Goal: Information Seeking & Learning: Understand process/instructions

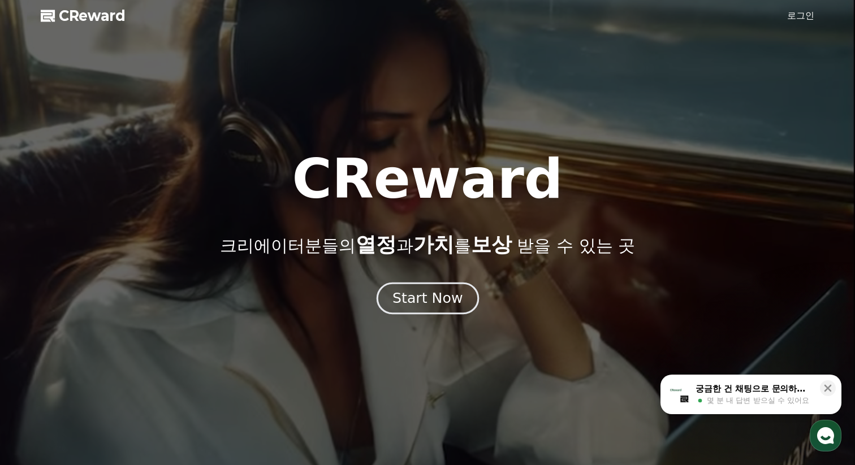
click at [464, 306] on button "Start Now" at bounding box center [427, 298] width 102 height 32
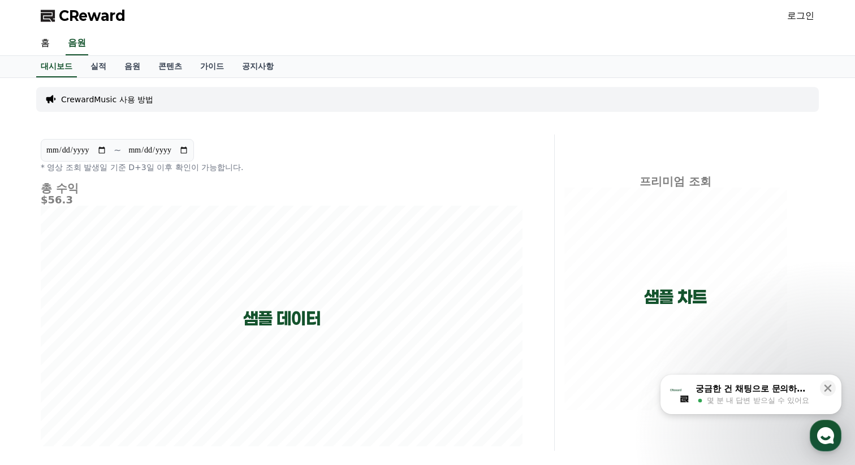
click at [383, 144] on div "**********" at bounding box center [282, 156] width 482 height 34
click at [129, 69] on link "음원" at bounding box center [132, 66] width 34 height 21
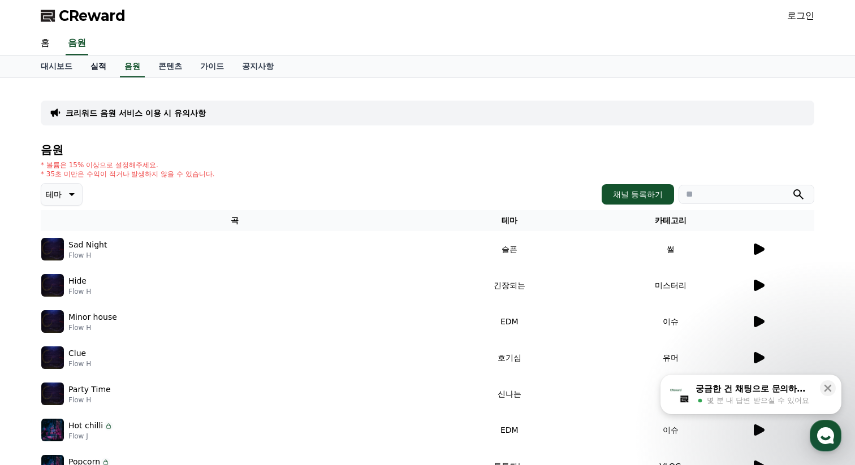
click at [86, 66] on link "실적" at bounding box center [98, 66] width 34 height 21
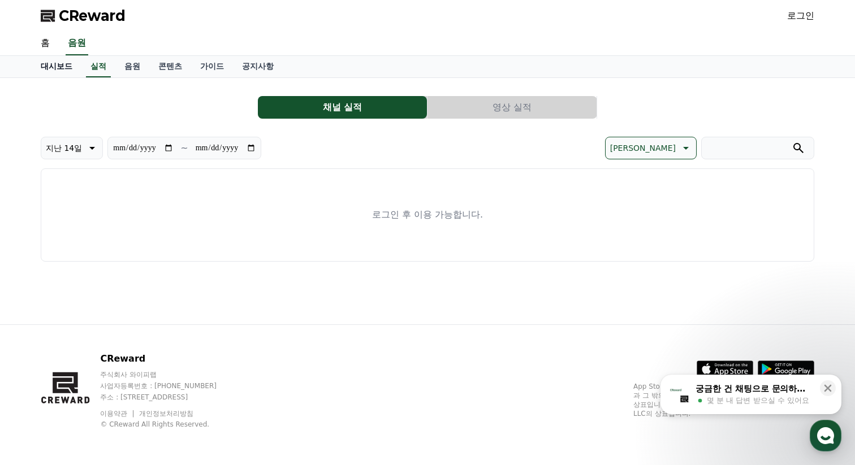
click at [58, 67] on link "대시보드" at bounding box center [57, 66] width 50 height 21
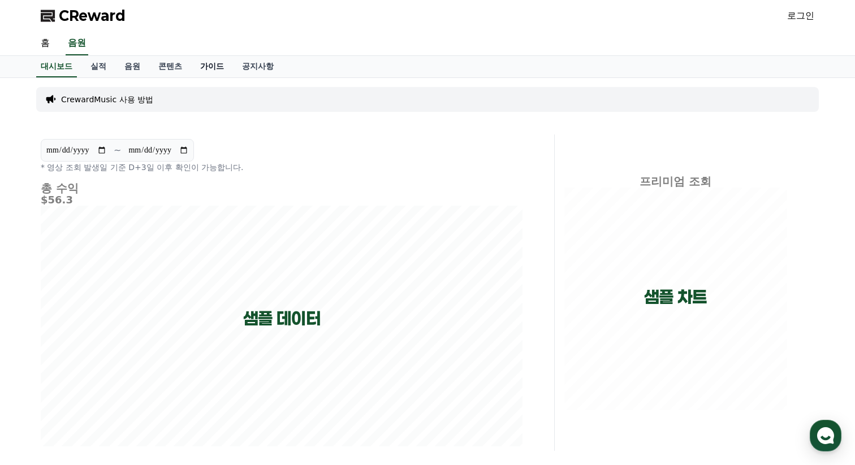
click at [206, 67] on link "가이드" at bounding box center [212, 66] width 42 height 21
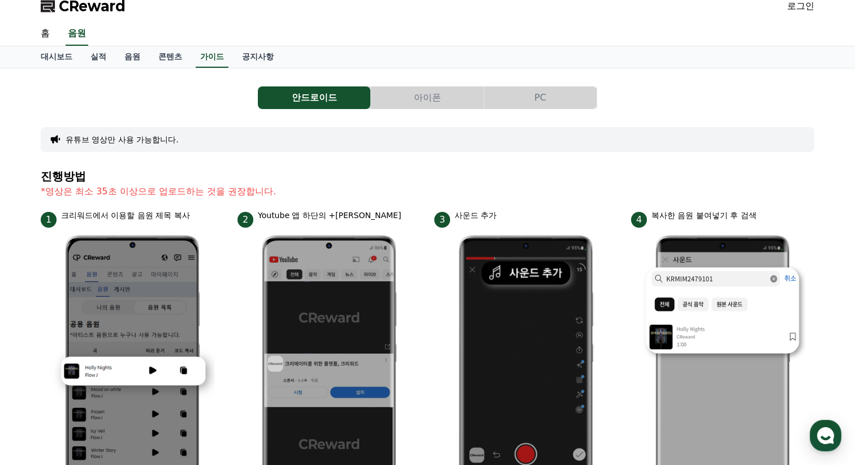
scroll to position [9, 0]
click at [471, 105] on button "아이폰" at bounding box center [427, 98] width 113 height 23
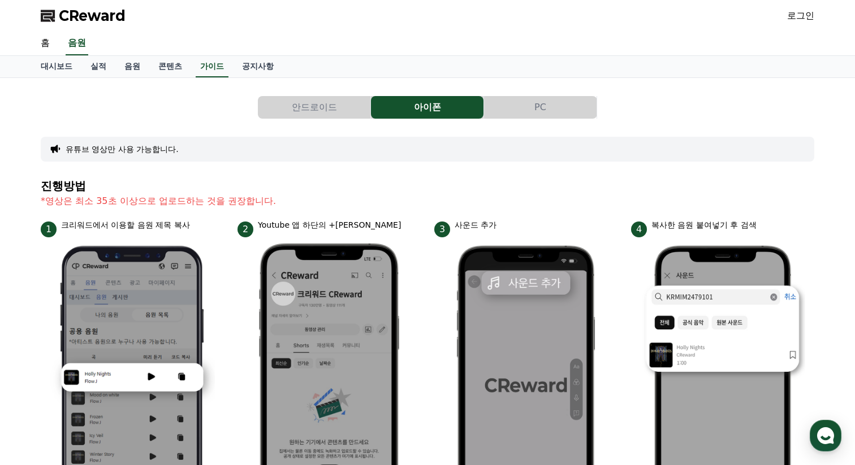
click at [515, 113] on button "PC" at bounding box center [540, 107] width 113 height 23
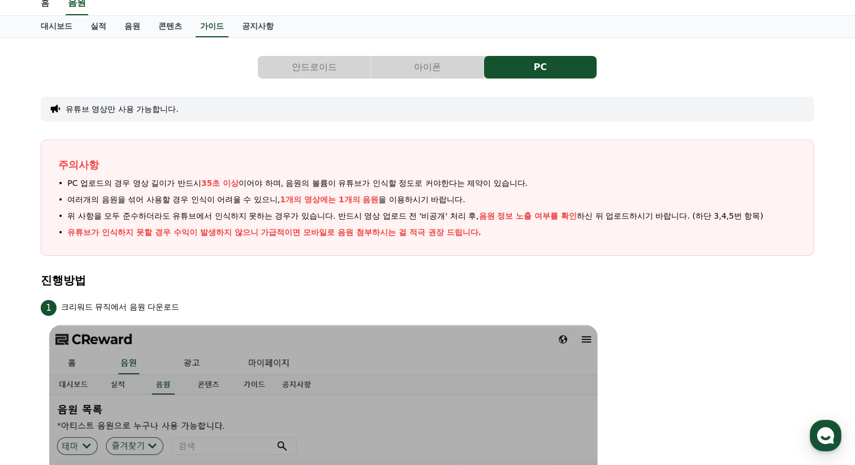
scroll to position [42, 0]
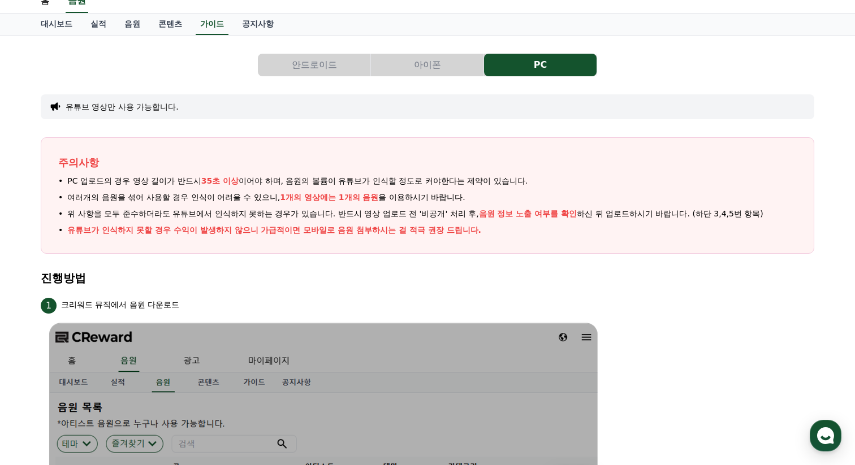
click at [353, 66] on button "안드로이드" at bounding box center [314, 65] width 113 height 23
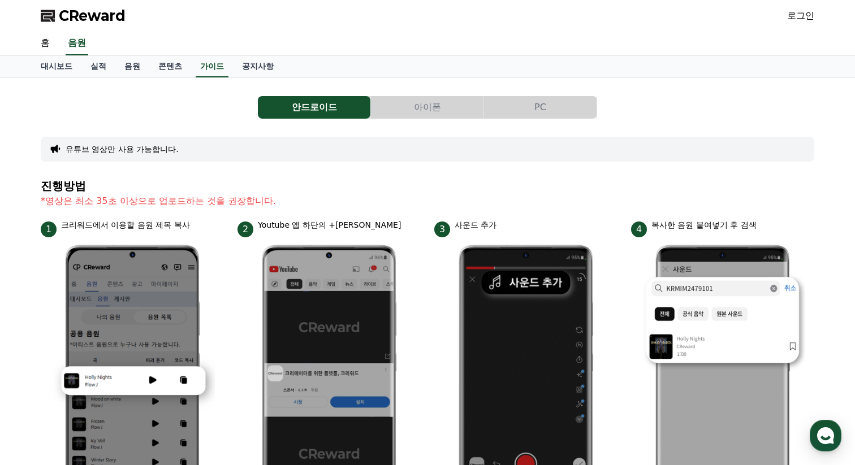
click at [455, 113] on button "아이폰" at bounding box center [427, 107] width 113 height 23
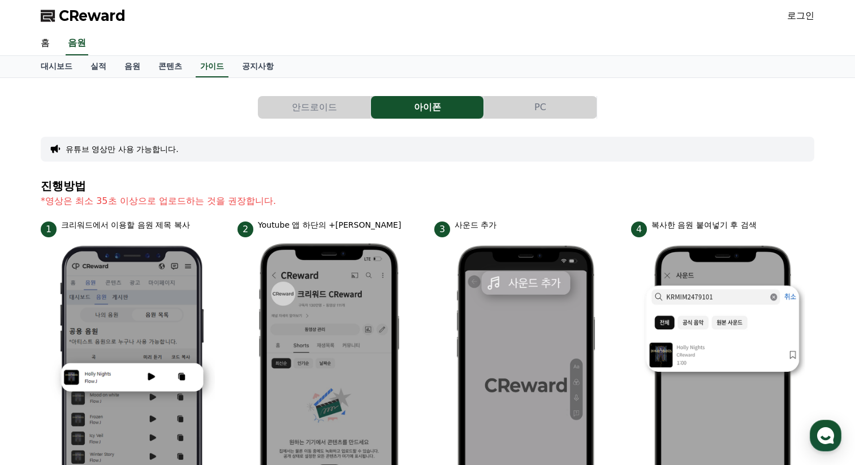
click at [535, 117] on button "PC" at bounding box center [540, 107] width 113 height 23
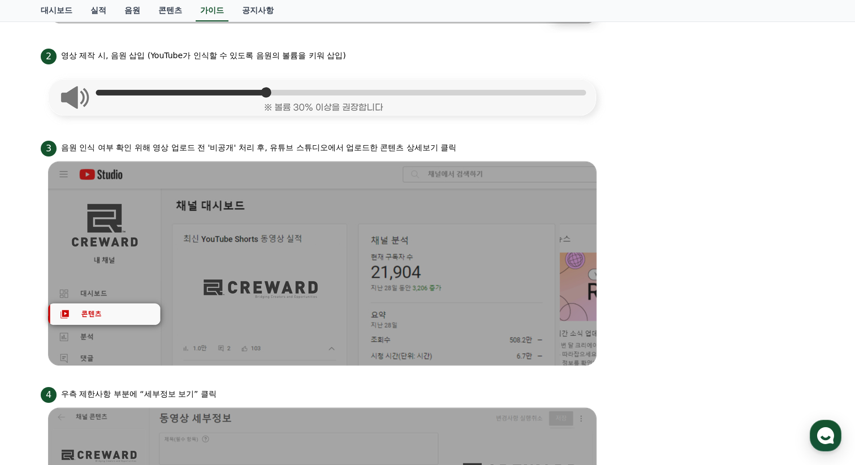
scroll to position [532, 0]
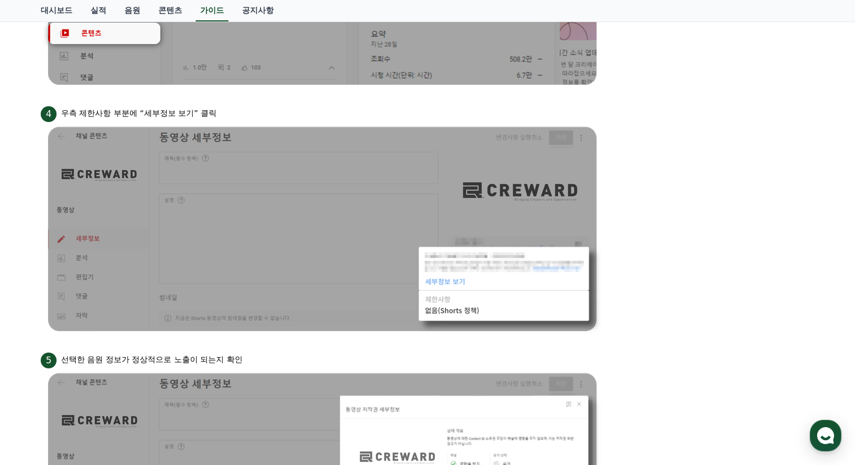
click at [641, 230] on li "4 우측 제한사항 부분에 “세부정보 보기” 클릭" at bounding box center [428, 220] width 774 height 233
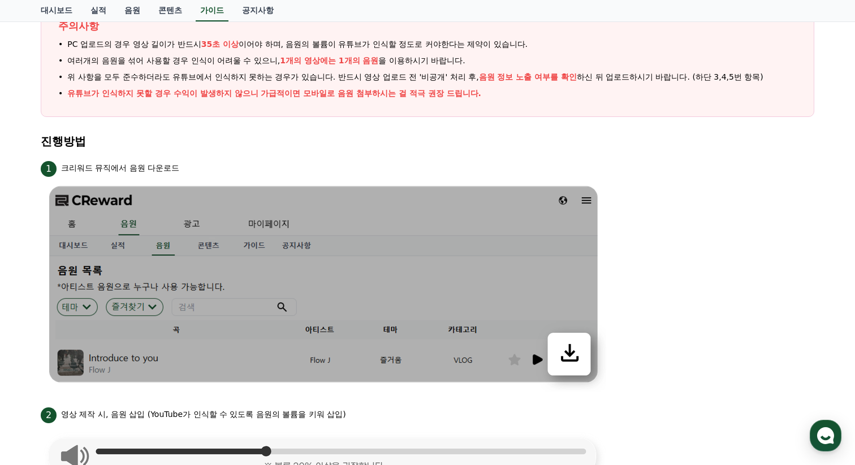
scroll to position [0, 0]
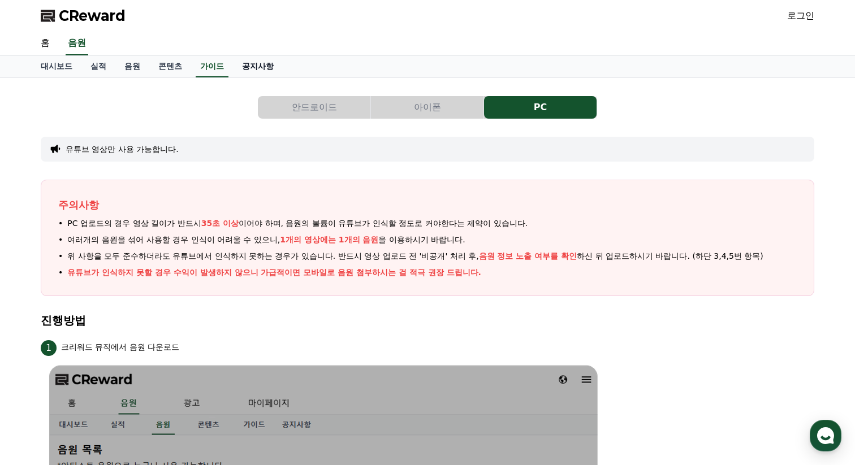
click at [246, 56] on link "공지사항" at bounding box center [258, 66] width 50 height 21
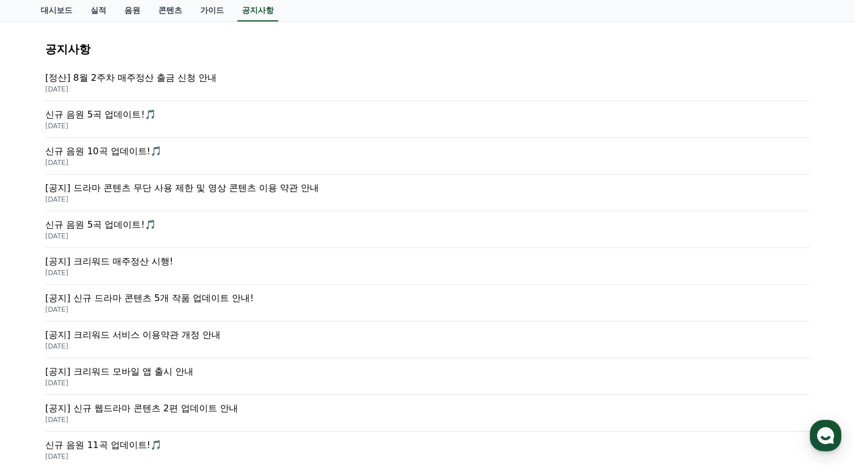
scroll to position [152, 0]
click at [174, 84] on p "[DATE]" at bounding box center [427, 87] width 765 height 9
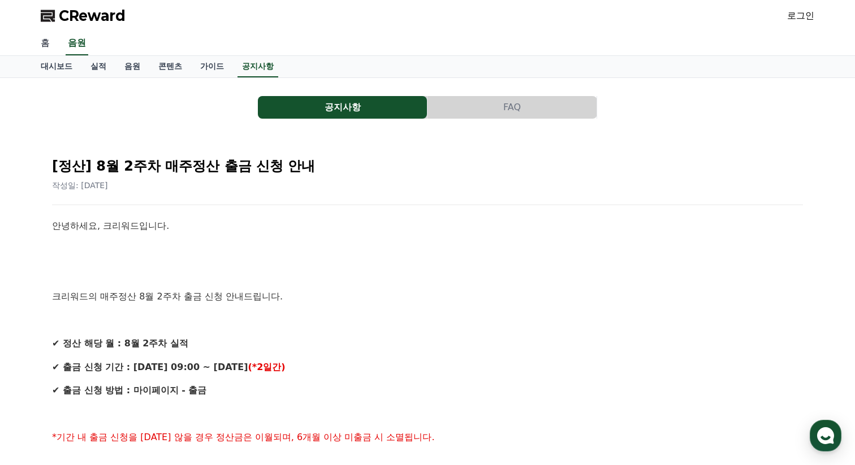
click at [32, 33] on link "홈" at bounding box center [45, 44] width 27 height 24
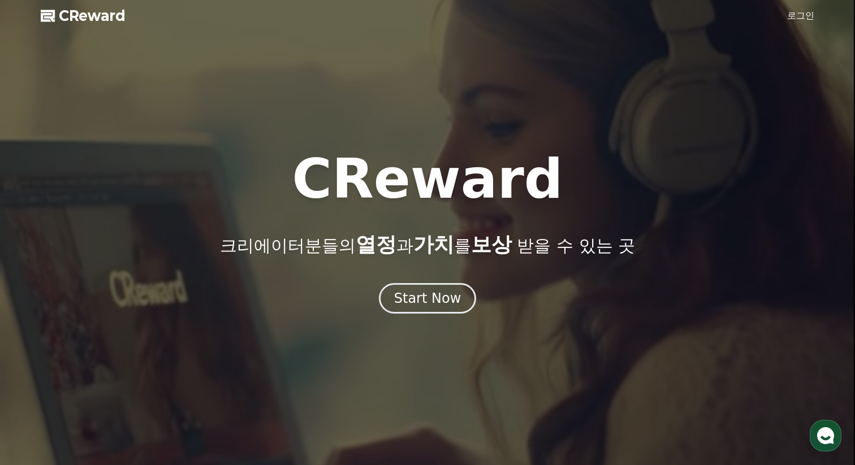
click at [549, 295] on div "Start Now" at bounding box center [427, 298] width 855 height 31
